Goal: Task Accomplishment & Management: Manage account settings

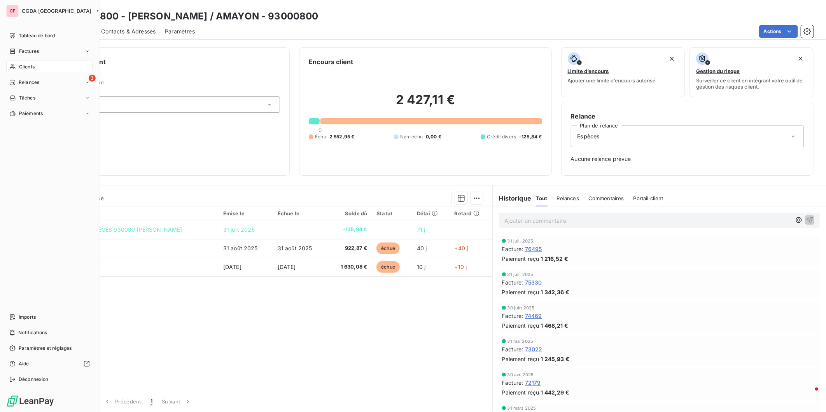
click at [22, 87] on div "3 Relances" at bounding box center [49, 82] width 87 height 12
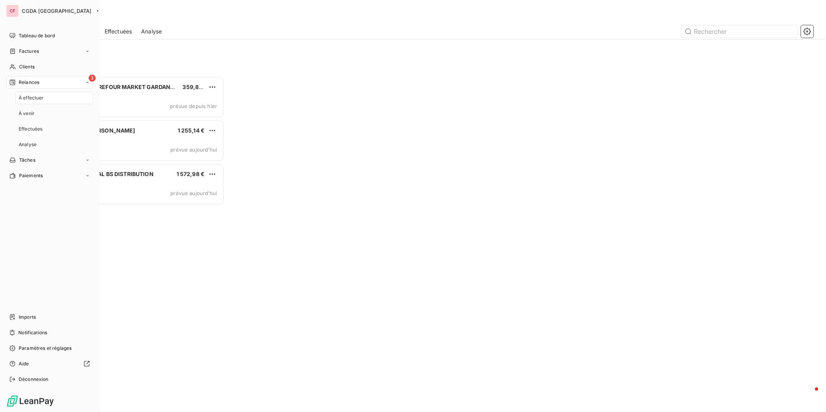
scroll to position [329, 180]
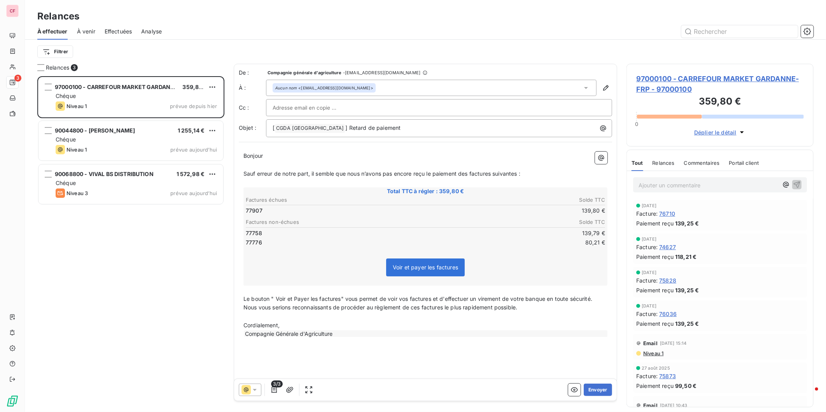
click at [159, 96] on div "Chéque" at bounding box center [136, 96] width 161 height 8
click at [678, 82] on span "97000100 - CARREFOUR MARKET GARDANNE- FRP - 97000100" at bounding box center [720, 83] width 168 height 21
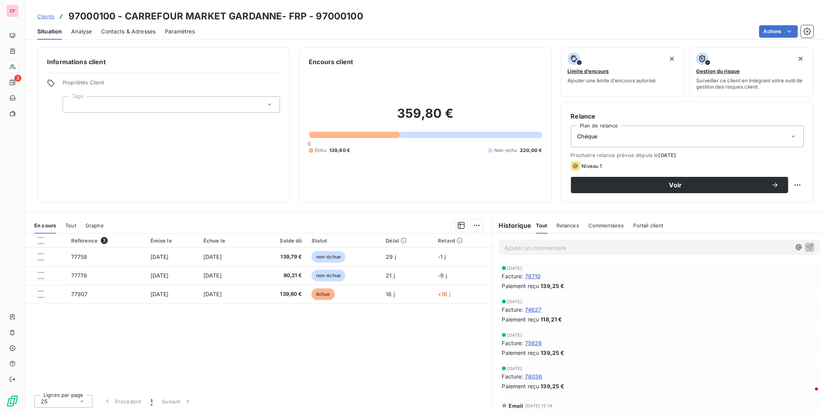
click at [252, 294] on td "[DATE]" at bounding box center [226, 294] width 54 height 19
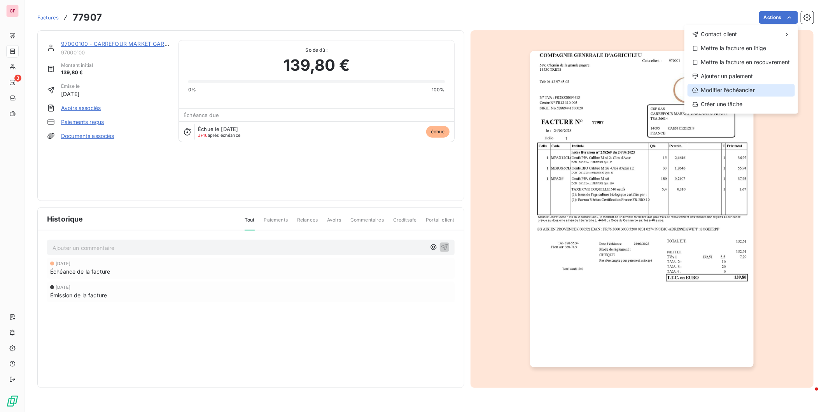
click at [740, 86] on div "Modifier l’échéancier" at bounding box center [740, 90] width 107 height 12
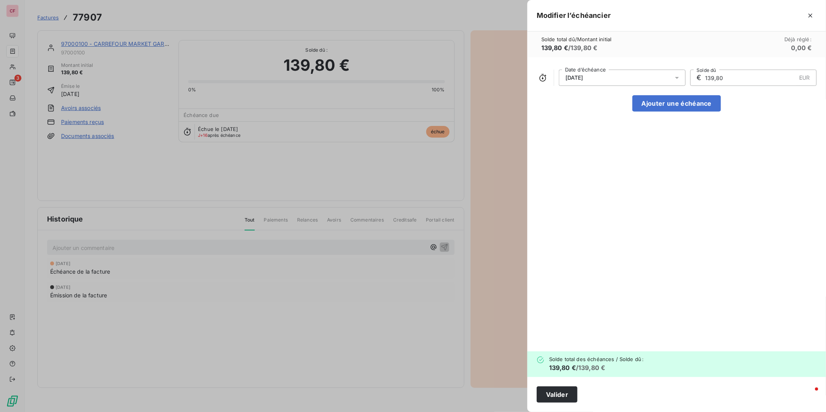
click at [654, 83] on div "[DATE]" at bounding box center [622, 78] width 127 height 16
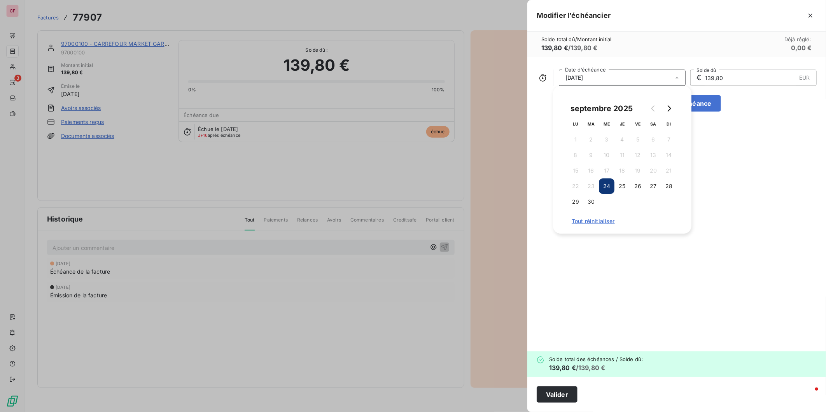
click at [664, 110] on button "Go to next month" at bounding box center [669, 109] width 16 height 16
click at [635, 182] on button "24" at bounding box center [638, 186] width 16 height 16
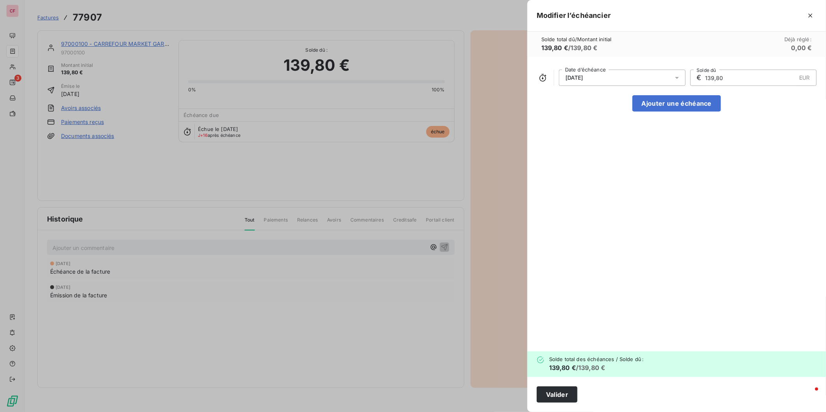
click at [545, 395] on button "Valider" at bounding box center [556, 394] width 41 height 16
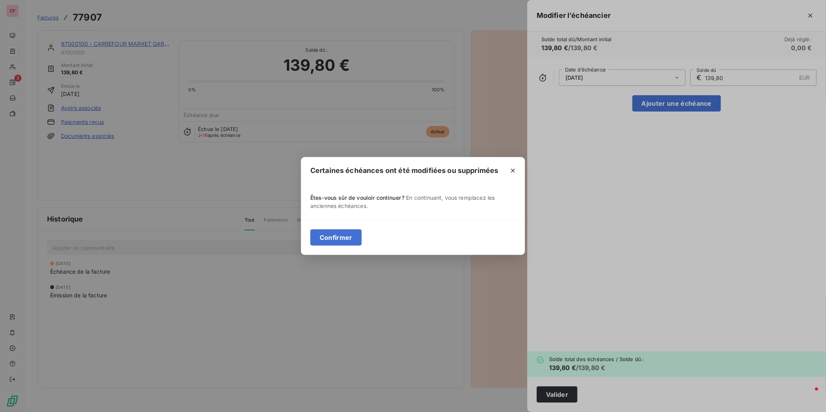
click at [340, 236] on button "Confirmer" at bounding box center [335, 237] width 51 height 16
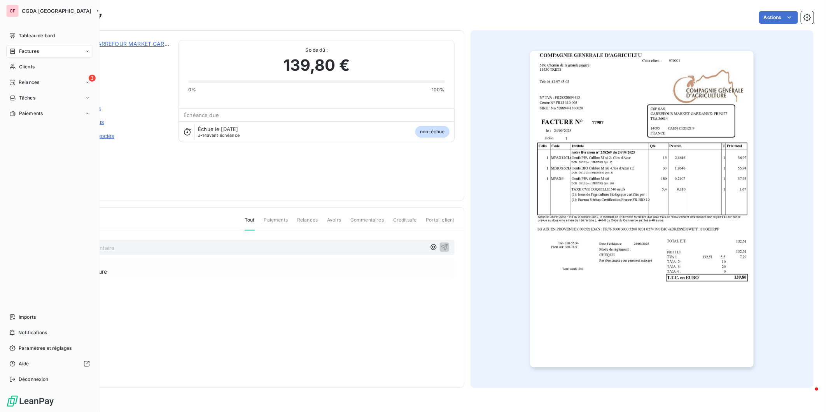
click at [37, 88] on div "3 Relances" at bounding box center [49, 82] width 87 height 12
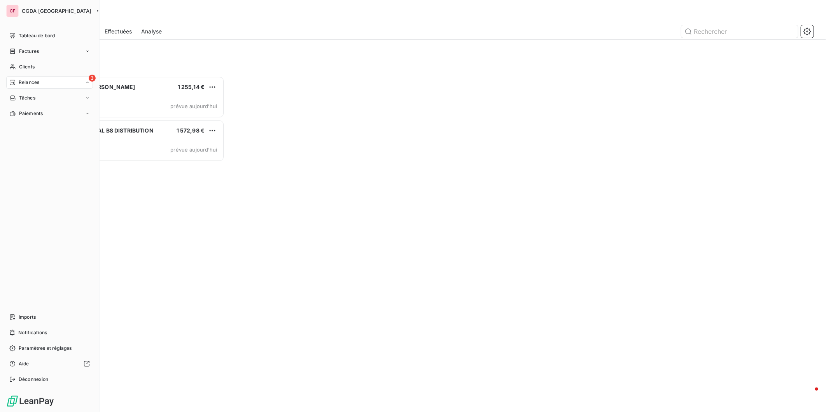
scroll to position [329, 180]
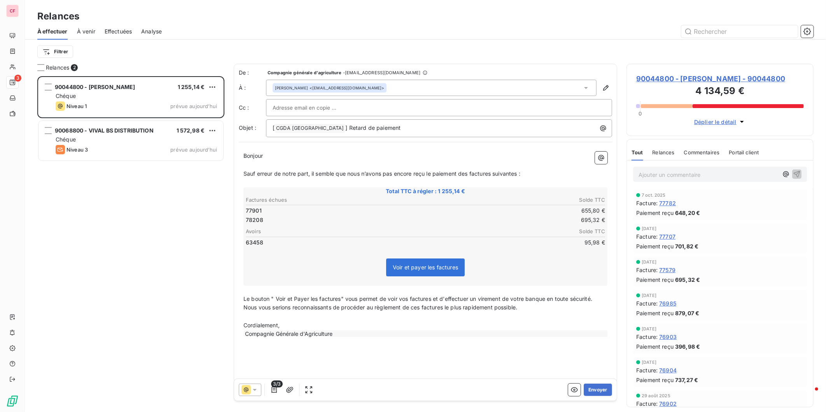
click at [146, 104] on div "Niveau 1 prévue aujourd’hui" at bounding box center [136, 105] width 161 height 9
click at [678, 75] on span "90044800 - [PERSON_NAME] - 90044800" at bounding box center [720, 78] width 168 height 10
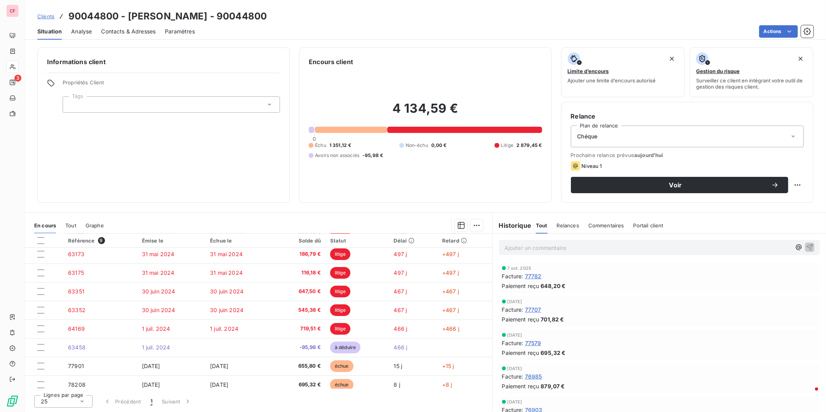
scroll to position [27, 0]
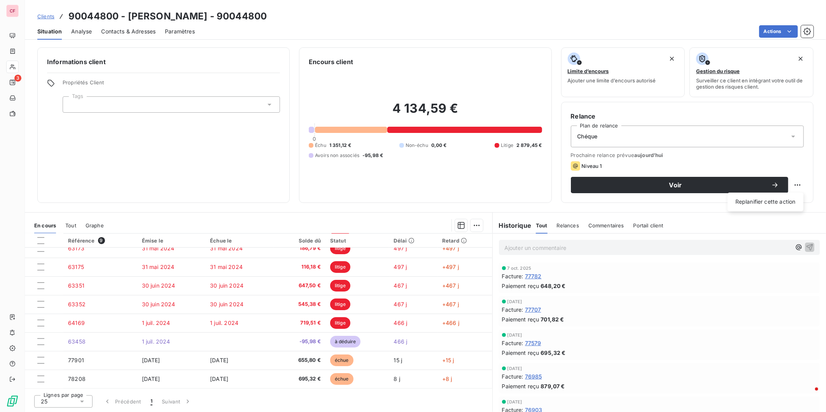
click at [800, 185] on html "CF 3 Clients 90044800 - [PERSON_NAME] - 90044800 Situation Analyse Contacts & A…" at bounding box center [413, 206] width 826 height 412
click at [767, 204] on div "Replanifier cette action" at bounding box center [765, 202] width 70 height 12
select select "9"
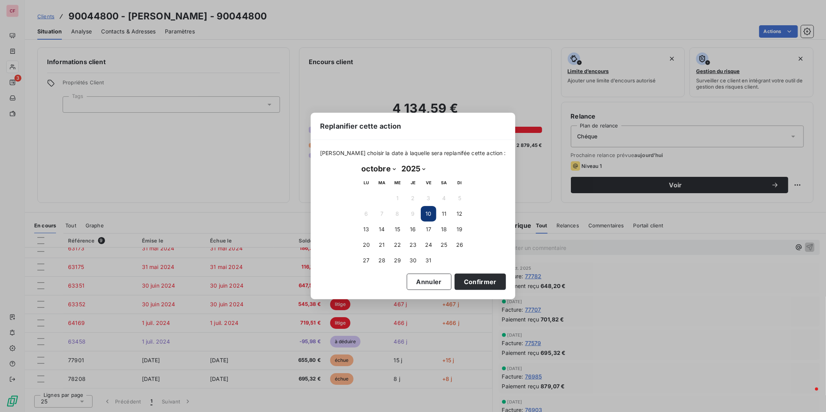
click at [380, 227] on button "14" at bounding box center [382, 230] width 16 height 16
click at [470, 275] on button "Confirmer" at bounding box center [479, 282] width 51 height 16
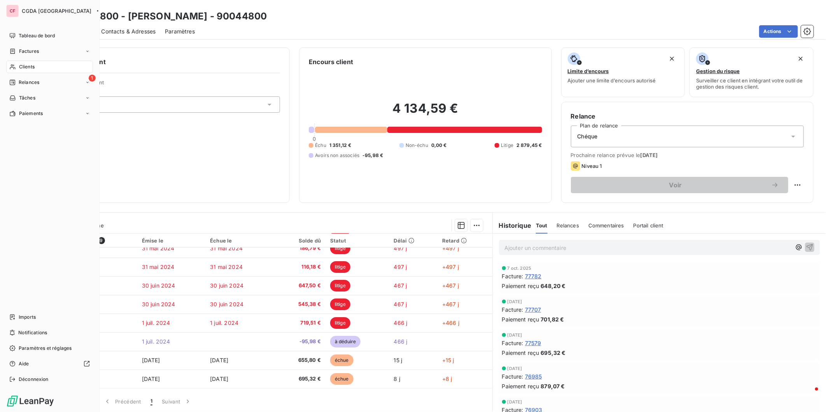
click at [21, 83] on span "Relances" at bounding box center [29, 82] width 21 height 7
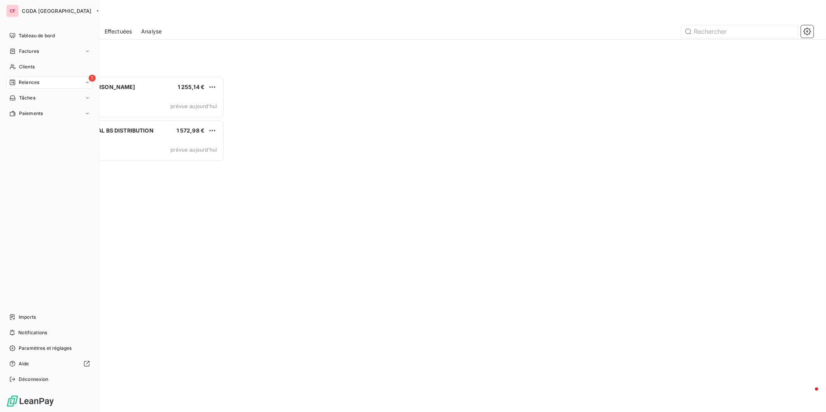
scroll to position [329, 180]
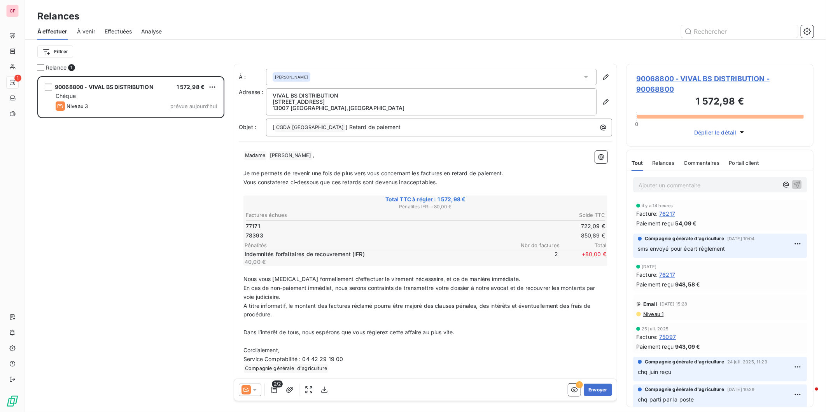
click at [108, 94] on div "Chéque" at bounding box center [136, 96] width 161 height 8
click at [659, 81] on span "90068800 - VIVAL BS DISTRIBUTION - 90068800" at bounding box center [720, 83] width 168 height 21
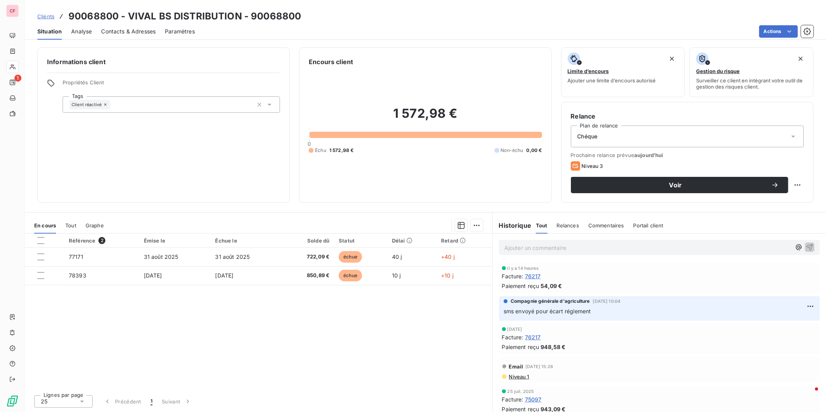
click at [539, 248] on p "Ajouter un commentaire ﻿" at bounding box center [647, 248] width 286 height 10
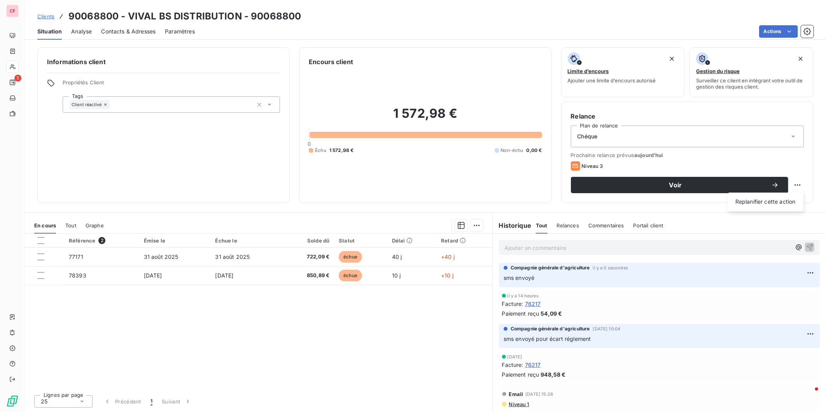
click at [798, 186] on html "CF 1 Clients 90068800 - VIVAL BS DISTRIBUTION - 90068800 Situation Analyse Cont…" at bounding box center [413, 206] width 826 height 412
click at [786, 197] on div "Replanifier cette action" at bounding box center [765, 202] width 70 height 12
select select "9"
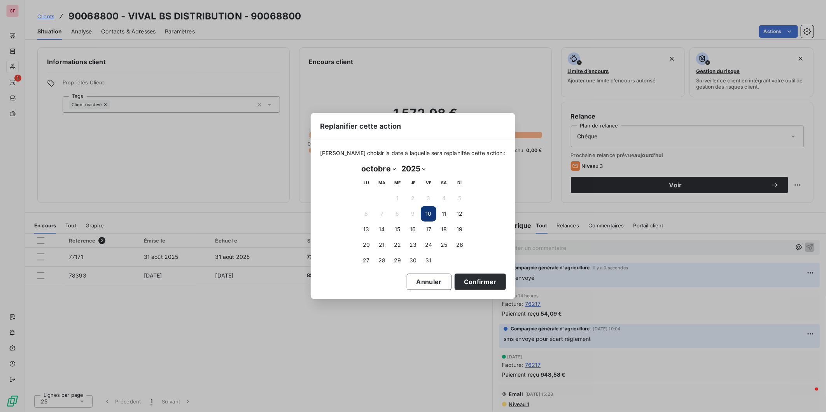
drag, startPoint x: 378, startPoint y: 229, endPoint x: 471, endPoint y: 281, distance: 106.7
click at [379, 229] on button "14" at bounding box center [382, 230] width 16 height 16
click at [470, 276] on button "Confirmer" at bounding box center [479, 282] width 51 height 16
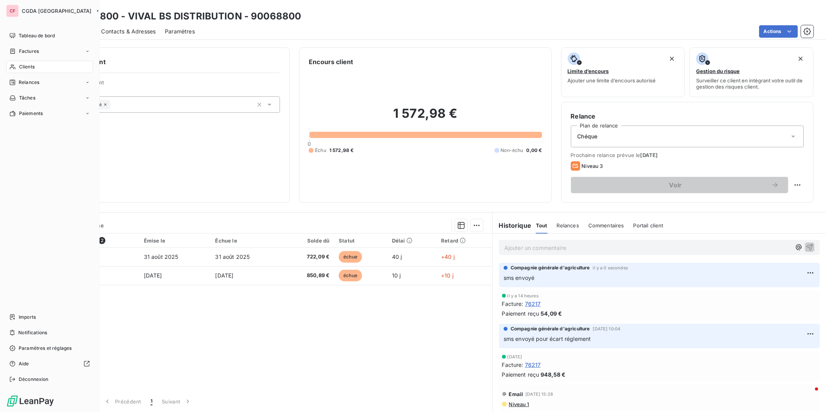
click at [24, 40] on div "Tableau de bord" at bounding box center [49, 36] width 87 height 12
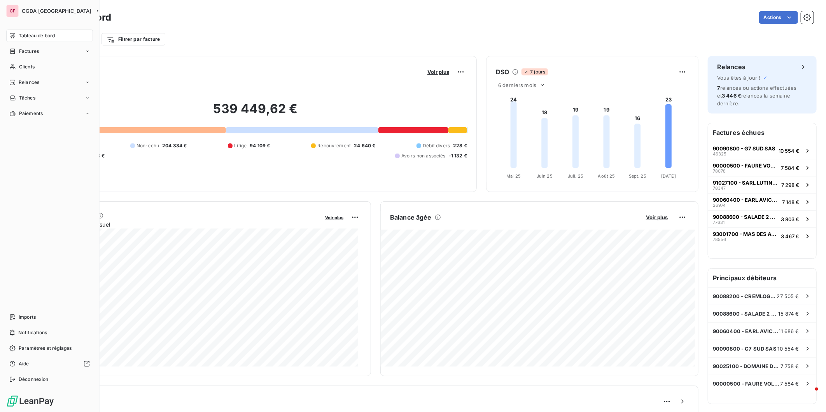
click at [19, 68] on span "Clients" at bounding box center [27, 66] width 16 height 7
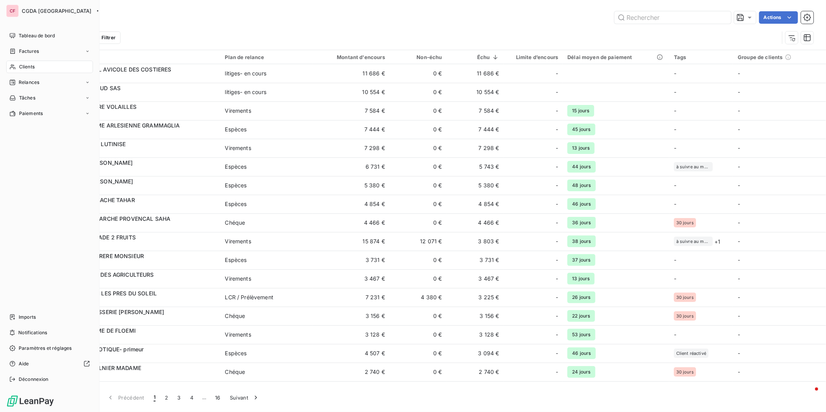
click at [13, 34] on icon at bounding box center [12, 36] width 6 height 6
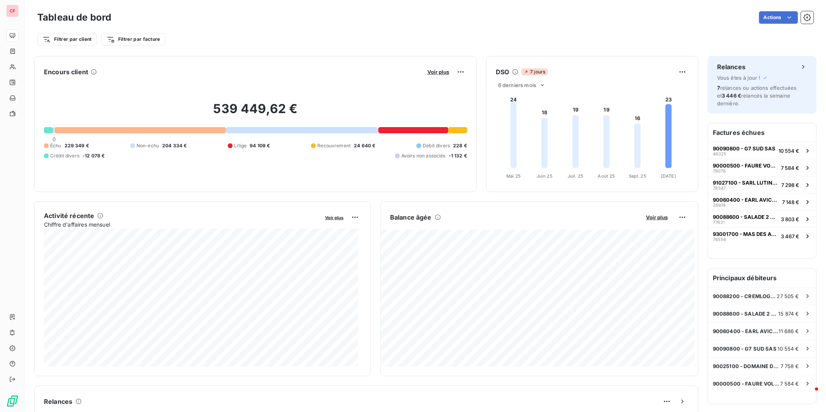
click at [647, 217] on span "Voir plus" at bounding box center [657, 217] width 22 height 6
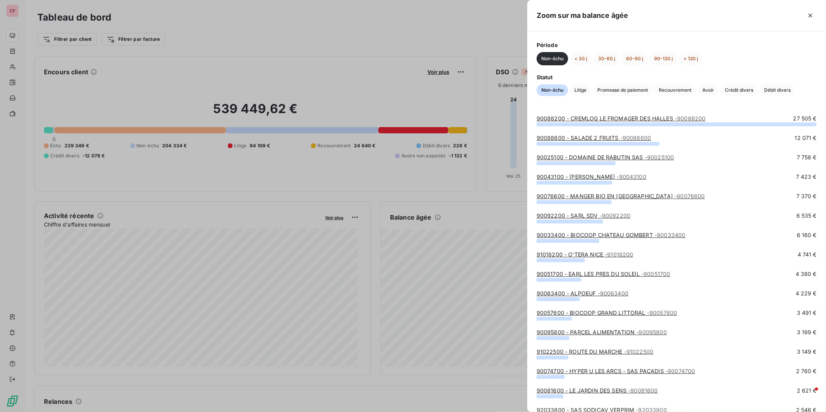
click at [753, 91] on span "Crédit divers" at bounding box center [739, 90] width 38 height 12
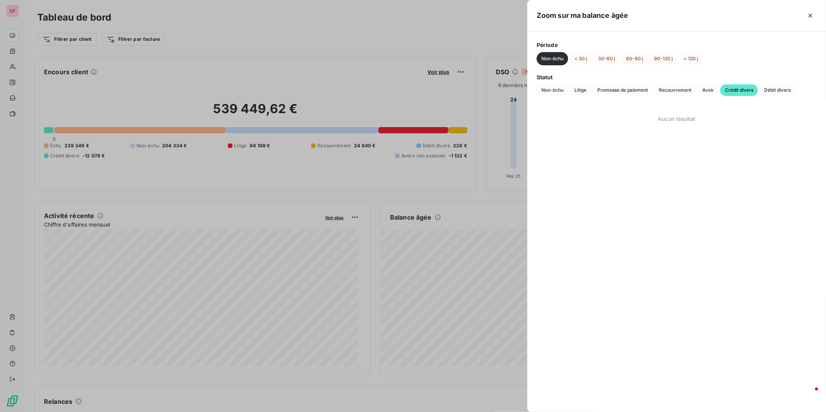
click at [587, 61] on button "< 30 j" at bounding box center [580, 58] width 22 height 13
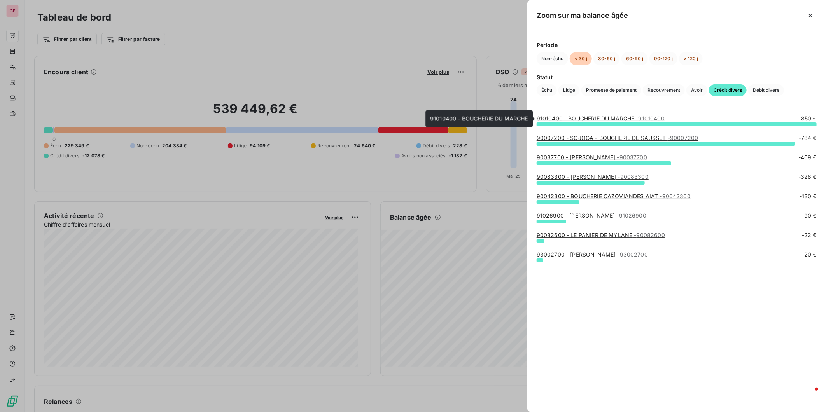
click at [609, 121] on link "91010400 - BOUCHERIE DU MARCHE - 91010400" at bounding box center [600, 118] width 128 height 7
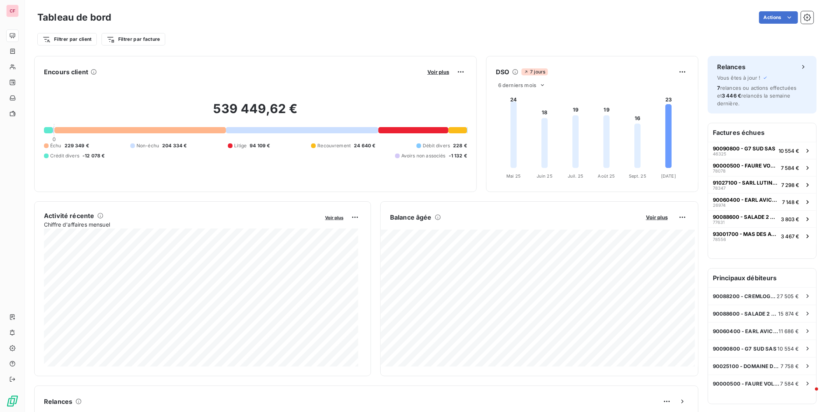
click at [655, 217] on span "Voir plus" at bounding box center [657, 217] width 22 height 6
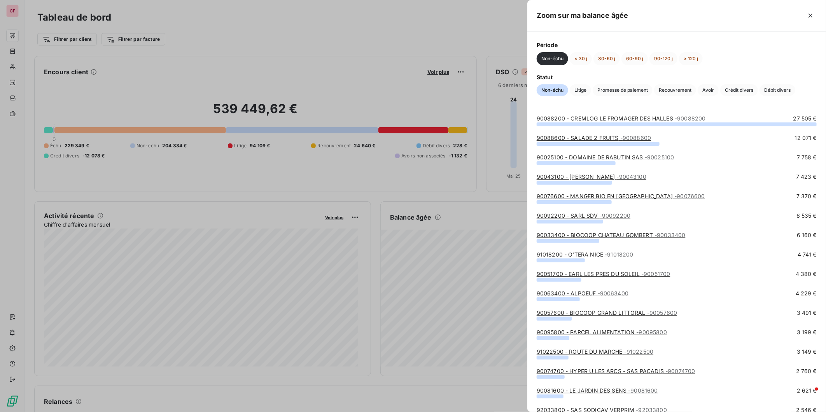
click at [740, 89] on span "Crédit divers" at bounding box center [739, 90] width 38 height 12
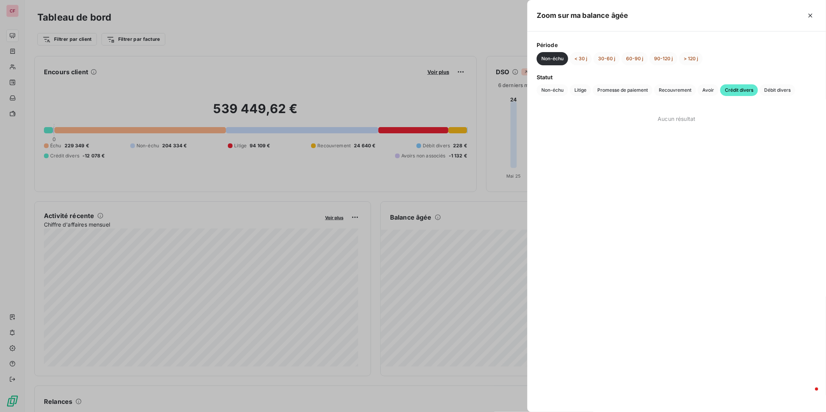
click at [582, 59] on button "< 30 j" at bounding box center [580, 58] width 22 height 13
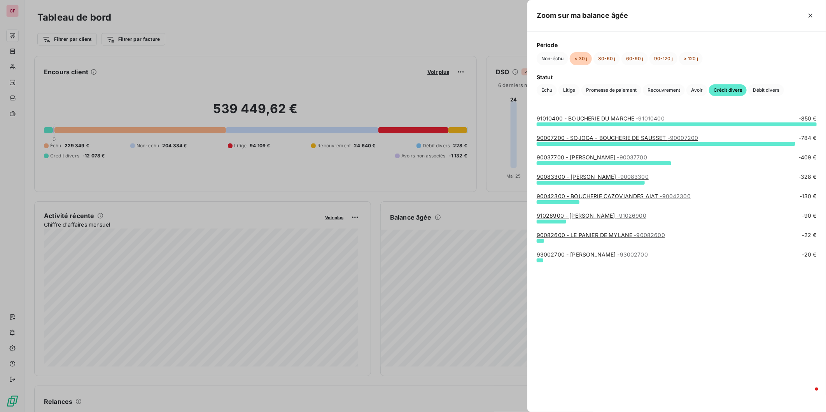
click at [639, 136] on link "90007200 - SOJOGA - BOUCHERIE DE SAUSSET - 90007200" at bounding box center [617, 138] width 162 height 7
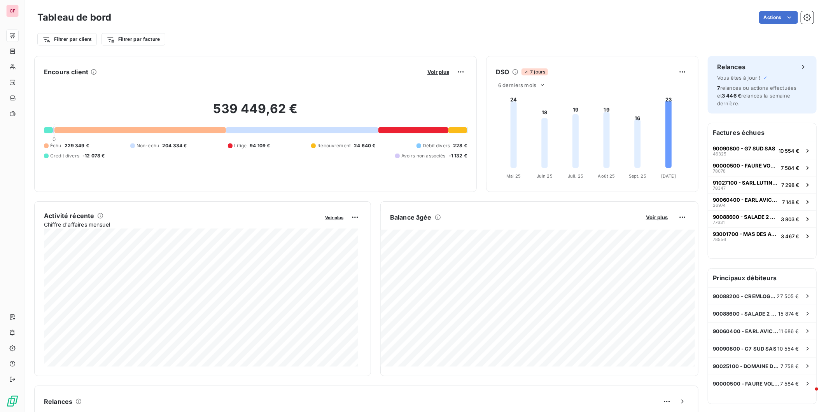
click at [650, 216] on span "Voir plus" at bounding box center [657, 217] width 22 height 6
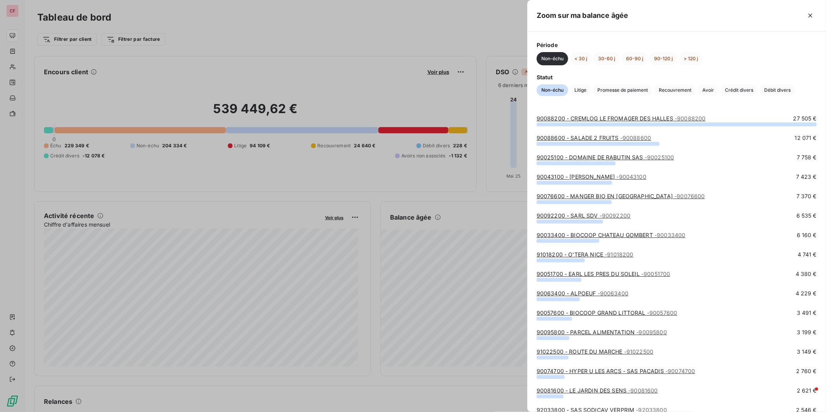
click at [741, 93] on span "Crédit divers" at bounding box center [739, 90] width 38 height 12
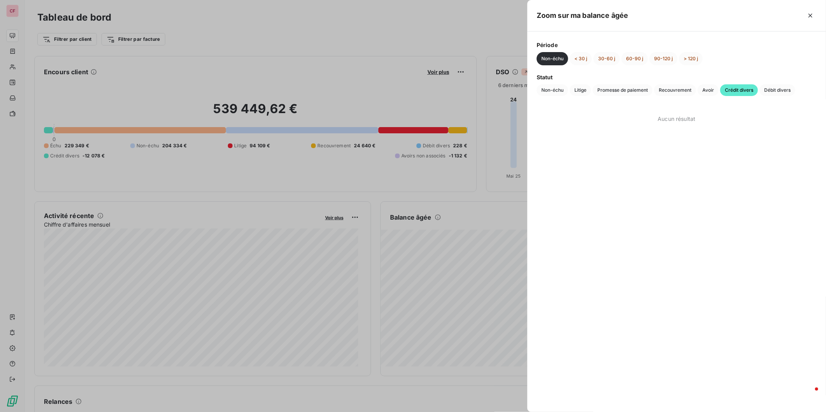
click at [584, 64] on button "< 30 j" at bounding box center [580, 58] width 22 height 13
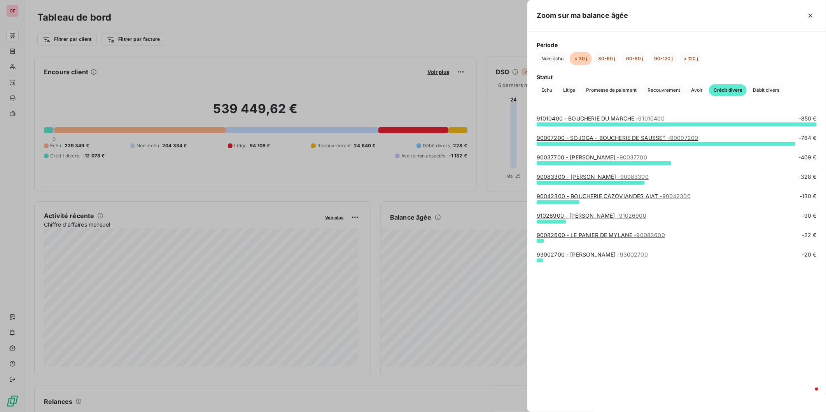
click at [635, 176] on span "- 90083300" at bounding box center [633, 176] width 31 height 7
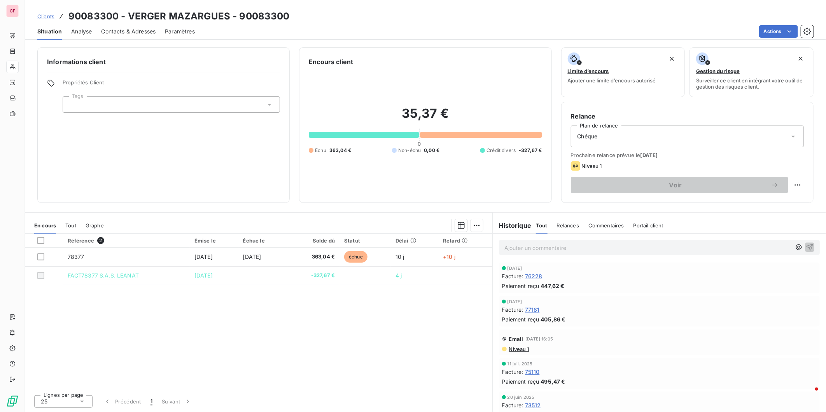
click at [122, 30] on span "Contacts & Adresses" at bounding box center [128, 32] width 54 height 8
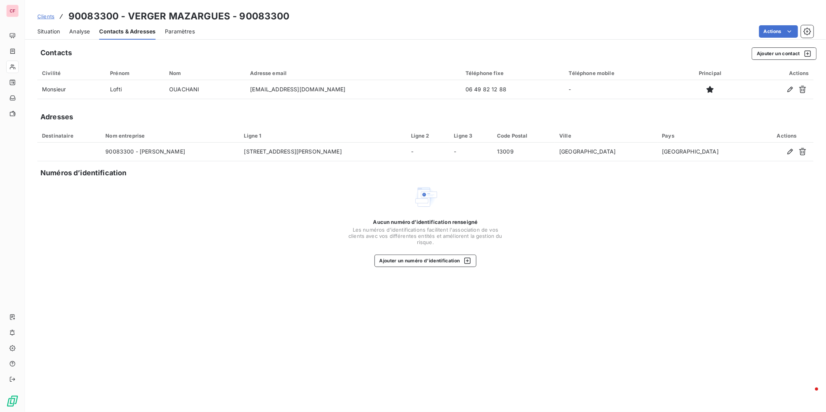
click at [44, 28] on span "Situation" at bounding box center [48, 32] width 23 height 8
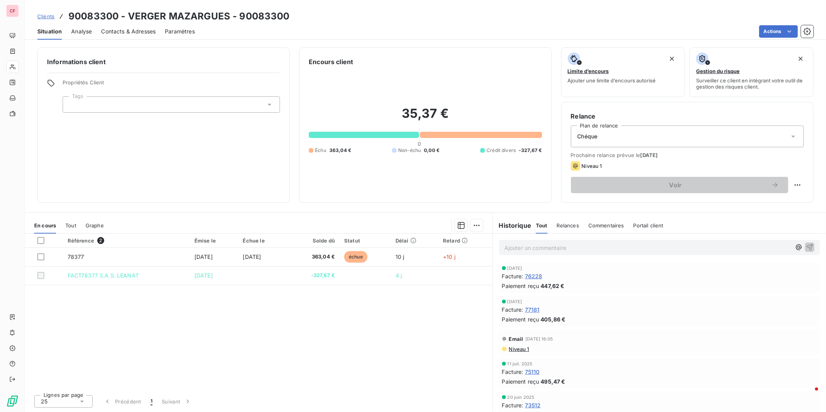
click at [708, 158] on span "Prochaine relance prévue le 15 oct. 2025" at bounding box center [687, 155] width 233 height 6
click at [714, 162] on div "Niveau 1" at bounding box center [687, 165] width 233 height 9
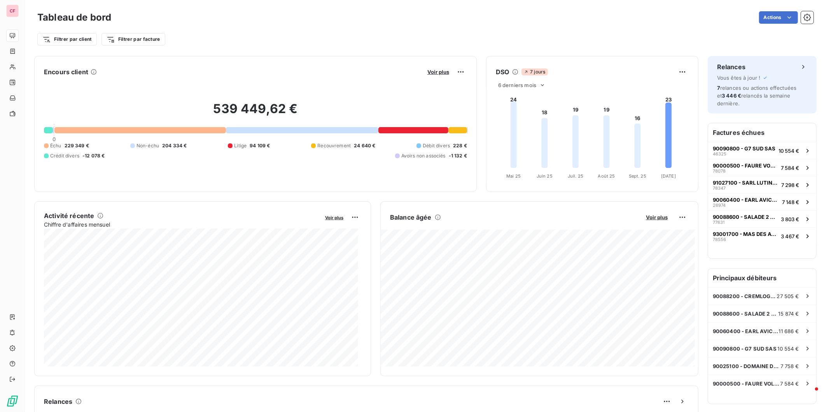
click at [648, 219] on span "Voir plus" at bounding box center [657, 217] width 22 height 6
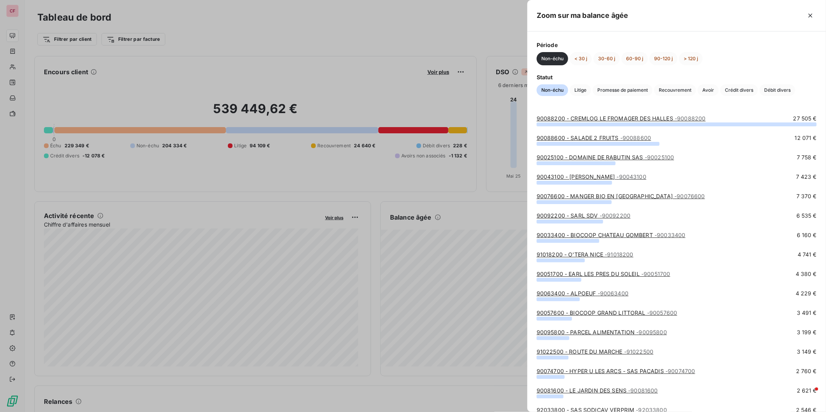
click at [577, 59] on button "< 30 j" at bounding box center [580, 58] width 22 height 13
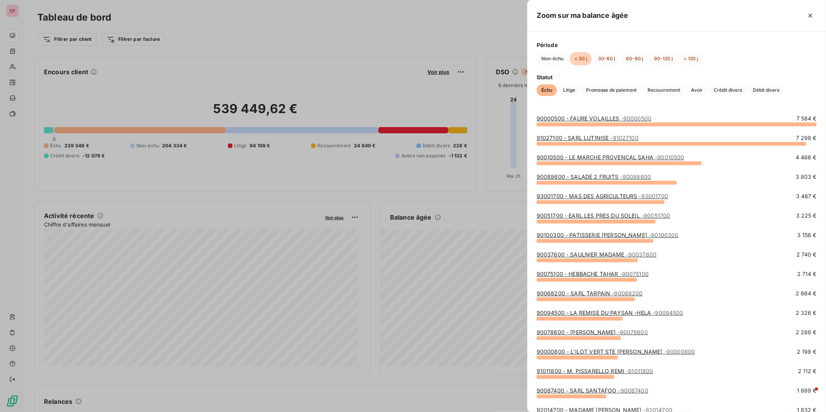
click at [728, 87] on span "Crédit divers" at bounding box center [728, 90] width 38 height 12
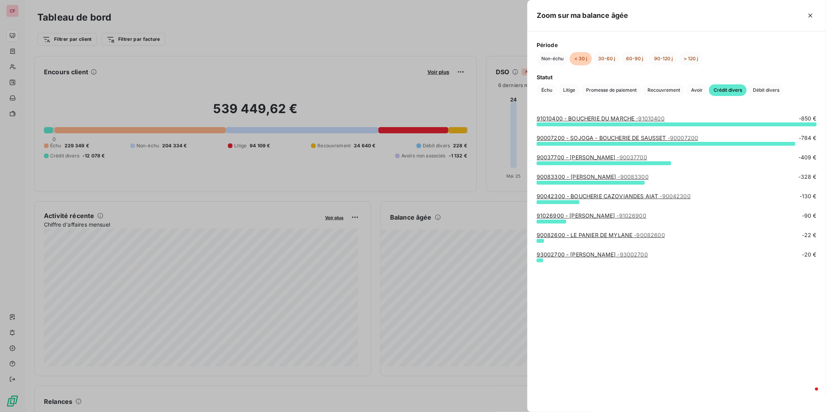
click at [610, 216] on link "91026900 - MR. BOETTI PATRICK - 91026900" at bounding box center [591, 215] width 110 height 7
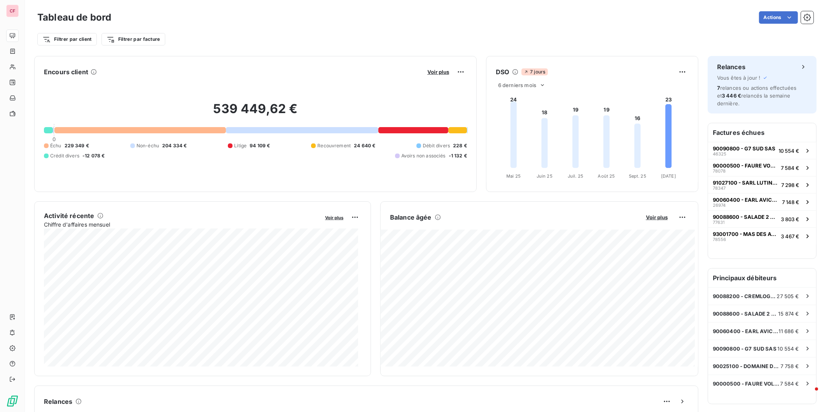
click at [646, 219] on span "Voir plus" at bounding box center [657, 217] width 22 height 6
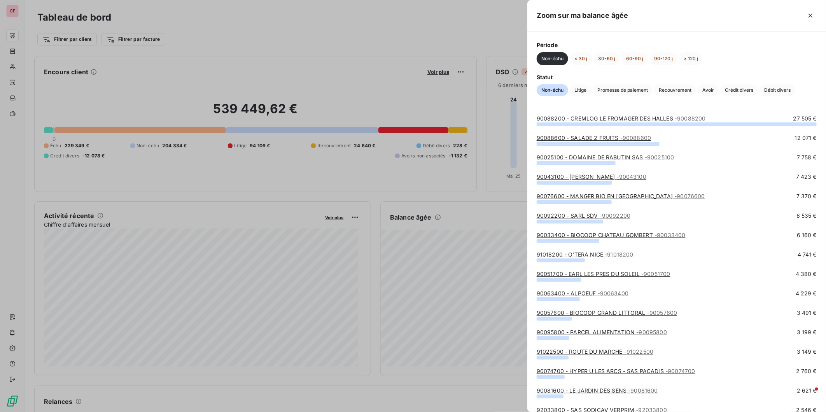
click at [732, 91] on span "Crédit divers" at bounding box center [739, 90] width 38 height 12
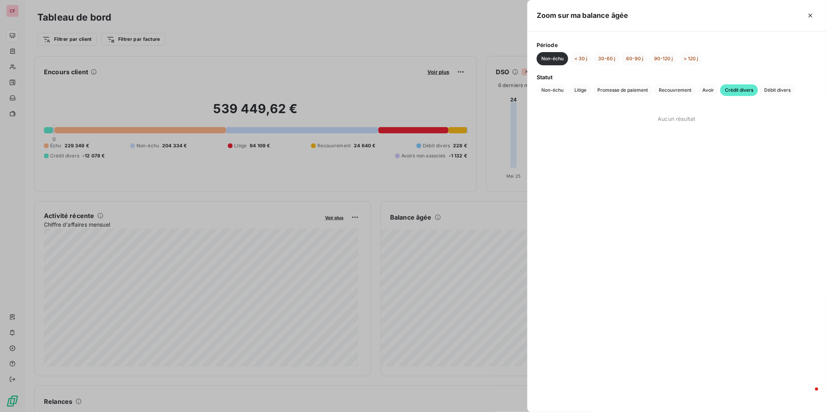
click at [585, 53] on button "< 30 j" at bounding box center [580, 58] width 22 height 13
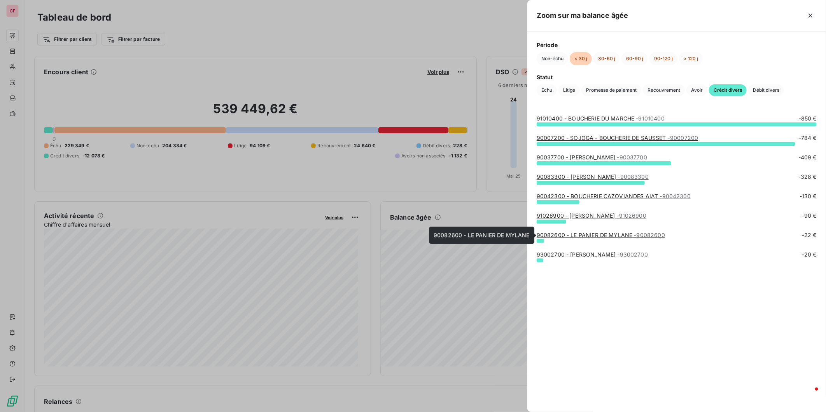
click at [638, 235] on span "- 90082600" at bounding box center [649, 235] width 31 height 7
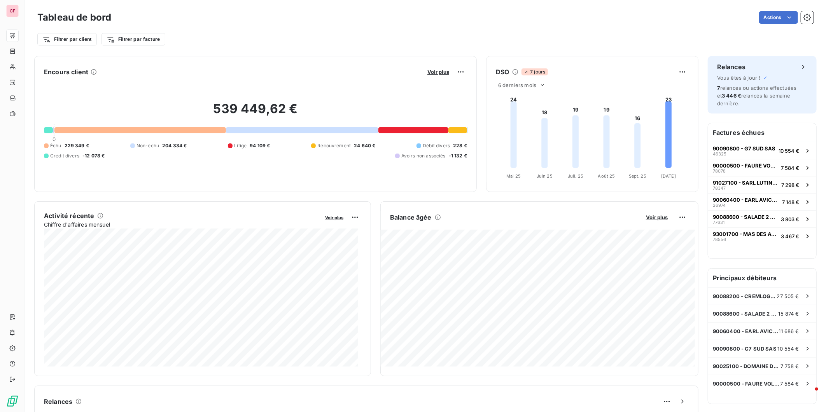
click at [652, 218] on span "Voir plus" at bounding box center [657, 217] width 22 height 6
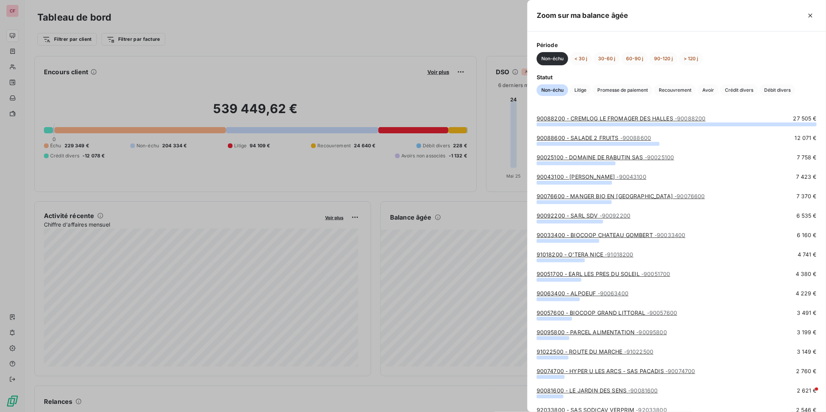
click at [416, 28] on div at bounding box center [413, 206] width 826 height 412
